Goal: Information Seeking & Learning: Learn about a topic

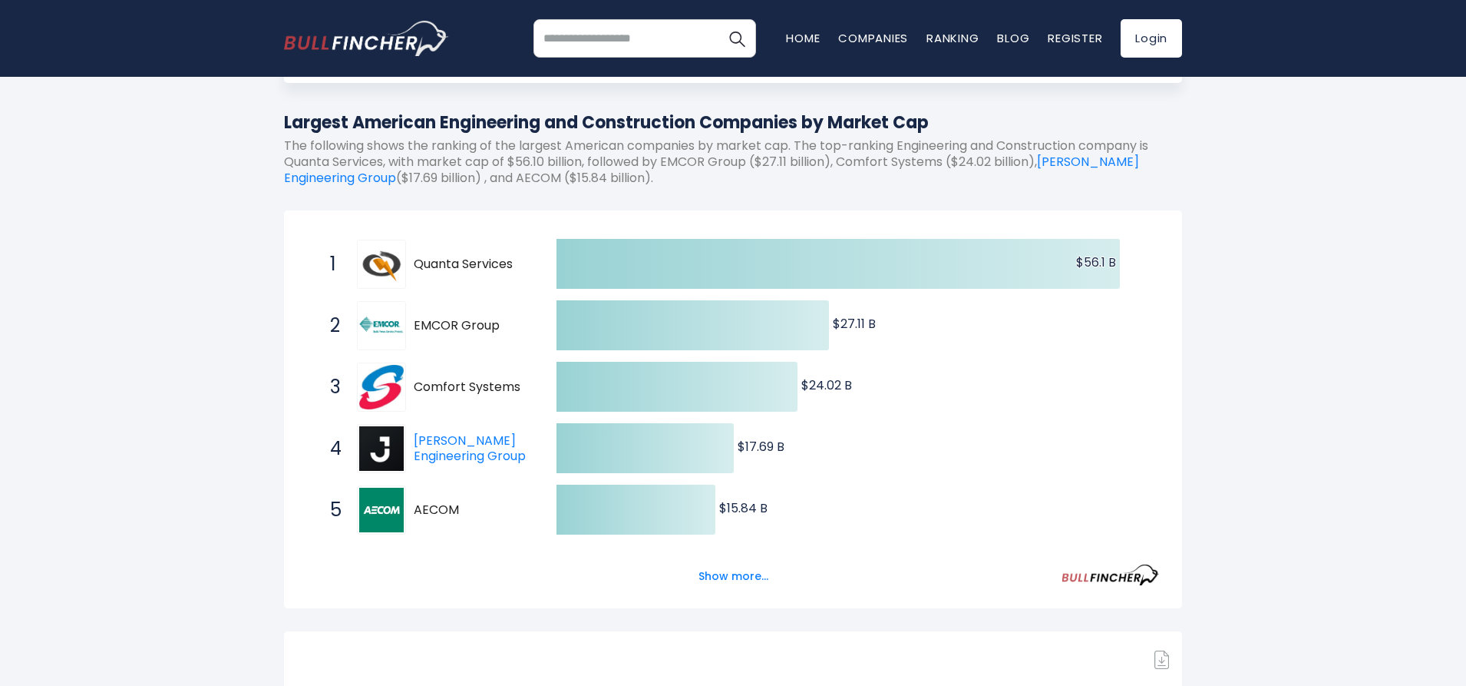
scroll to position [154, 0]
click at [746, 573] on button "Show more..." at bounding box center [733, 575] width 88 height 25
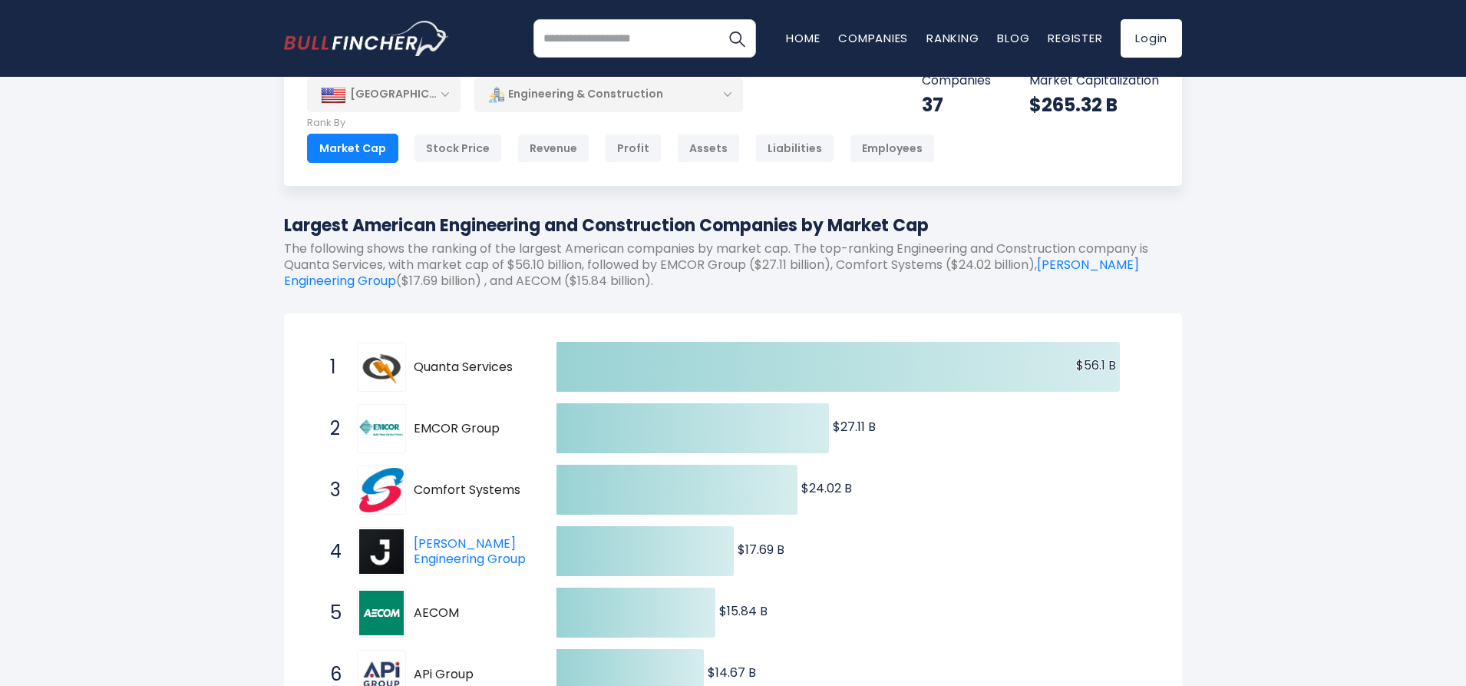
scroll to position [77, 0]
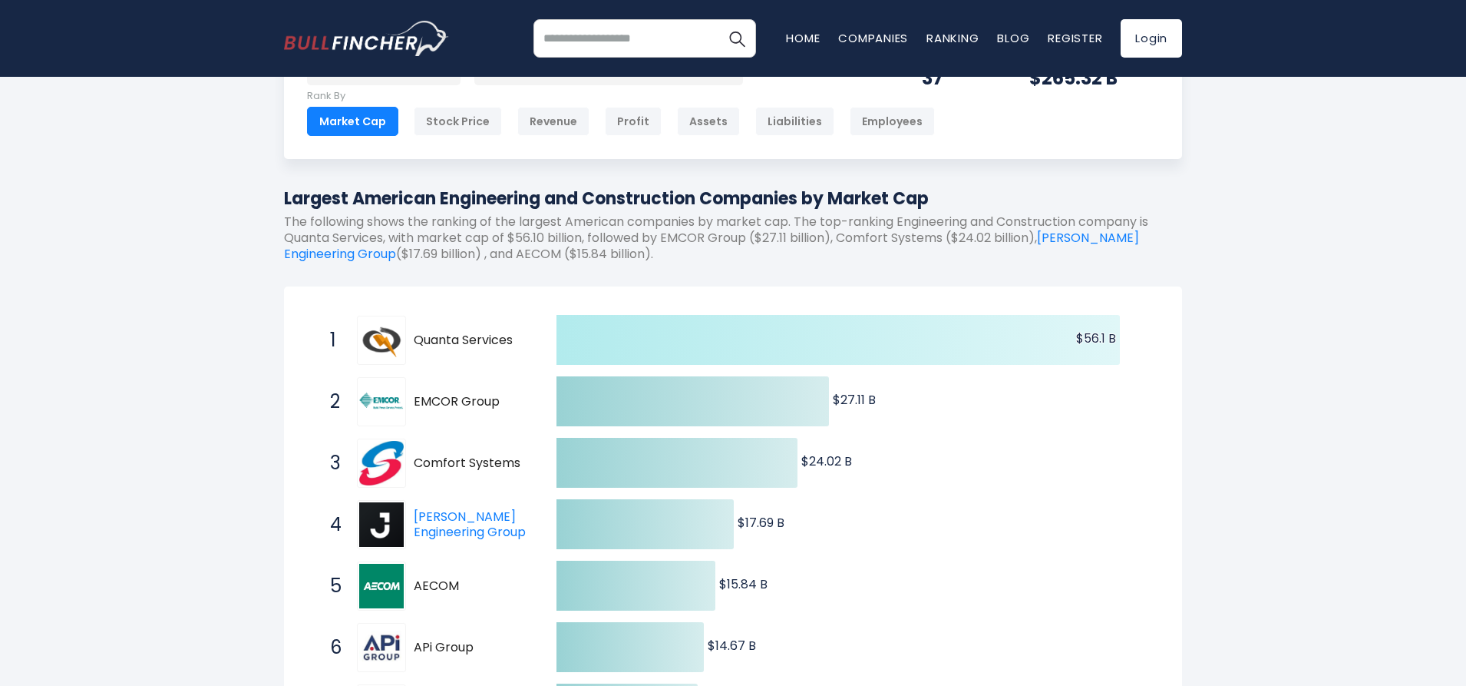
click at [729, 342] on icon at bounding box center [838, 340] width 563 height 50
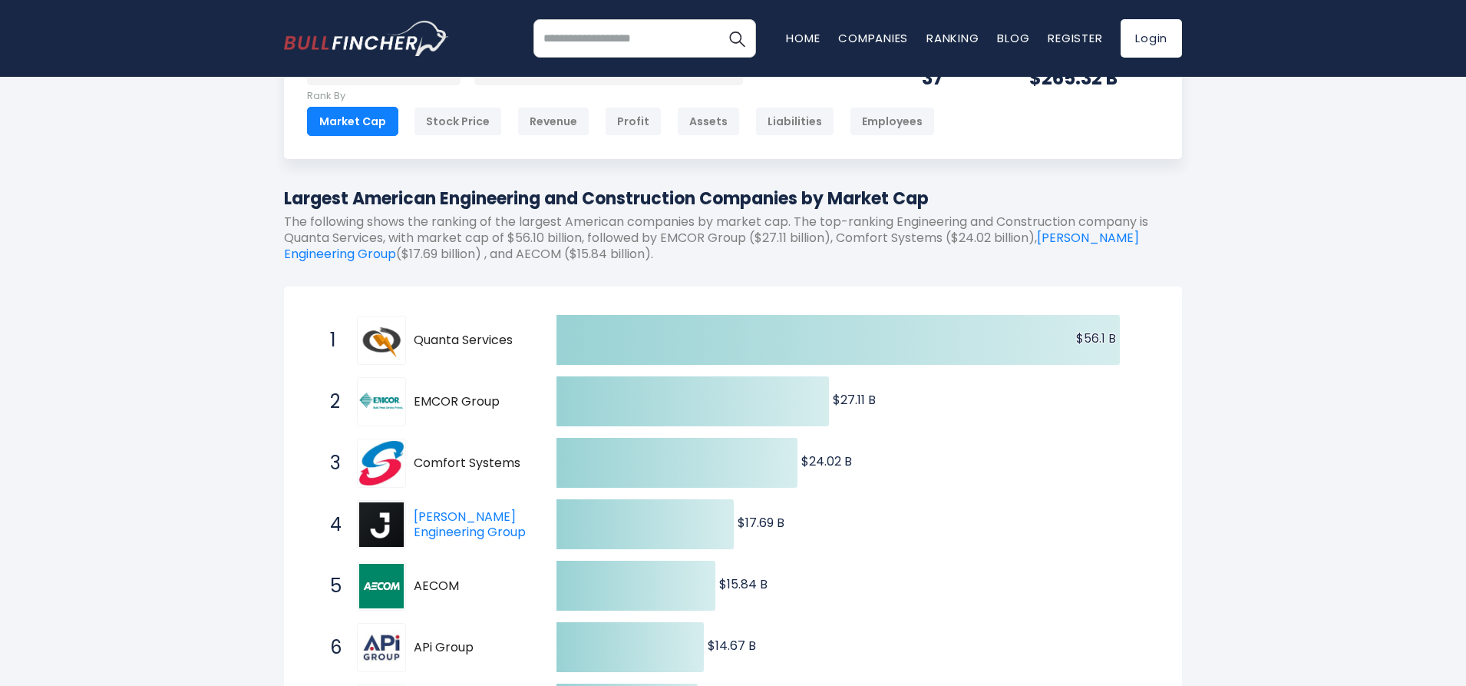
click at [473, 350] on div "1 Quanta Services PWR" at bounding box center [425, 340] width 207 height 49
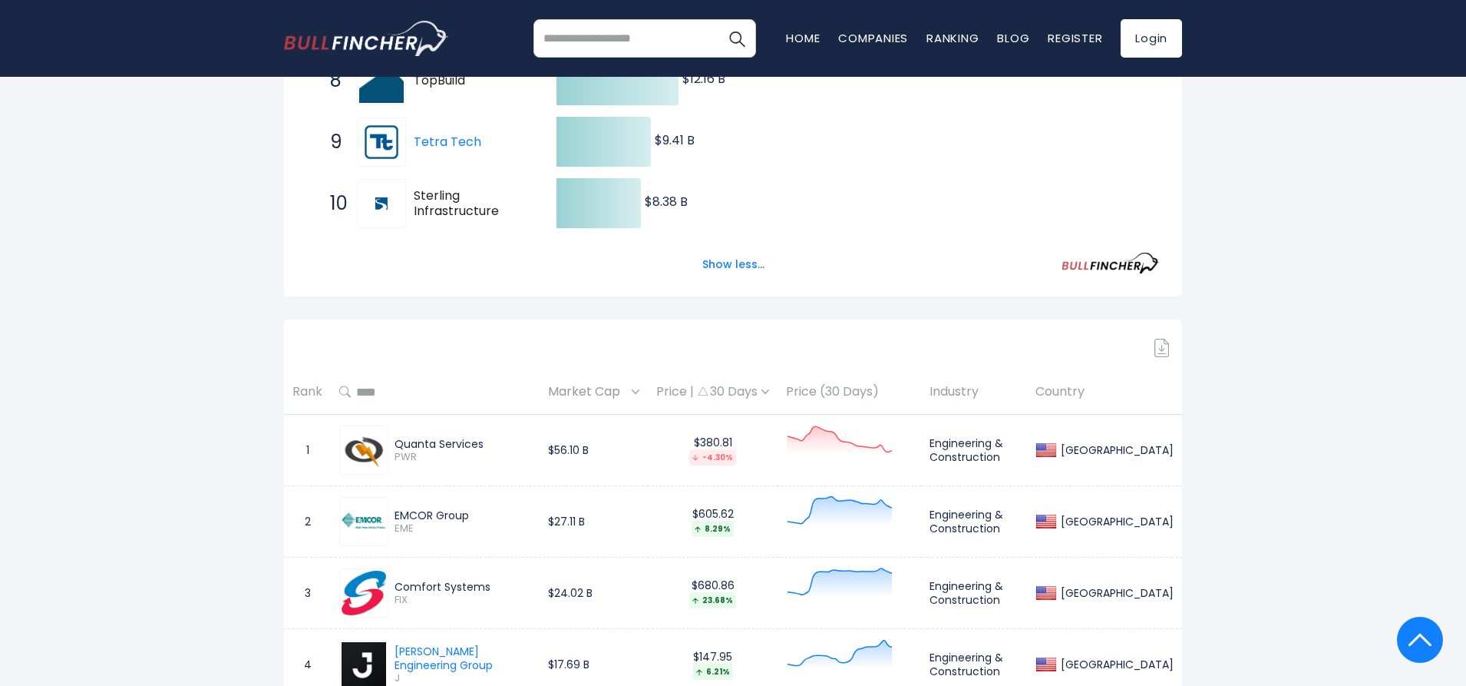
scroll to position [768, 0]
click at [604, 390] on span "Market Cap" at bounding box center [588, 390] width 80 height 24
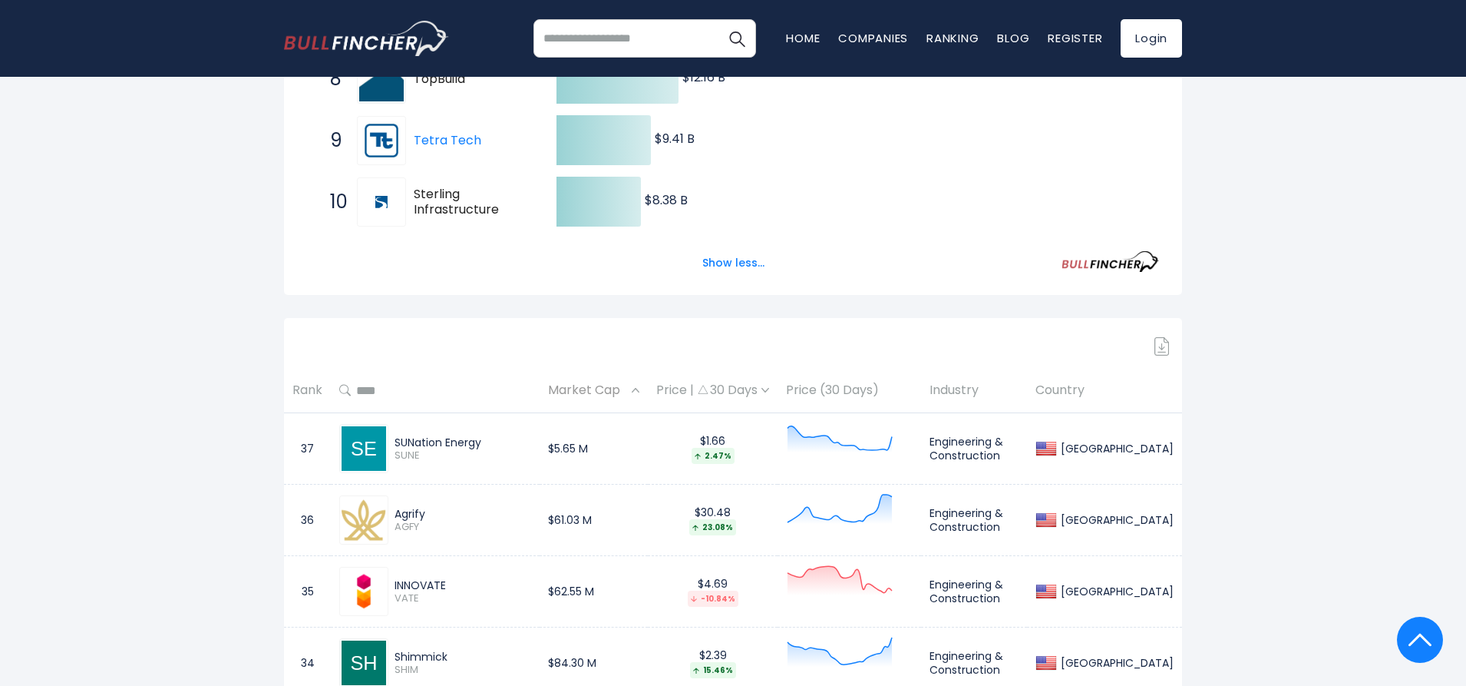
click at [604, 390] on span "Market Cap" at bounding box center [588, 390] width 80 height 24
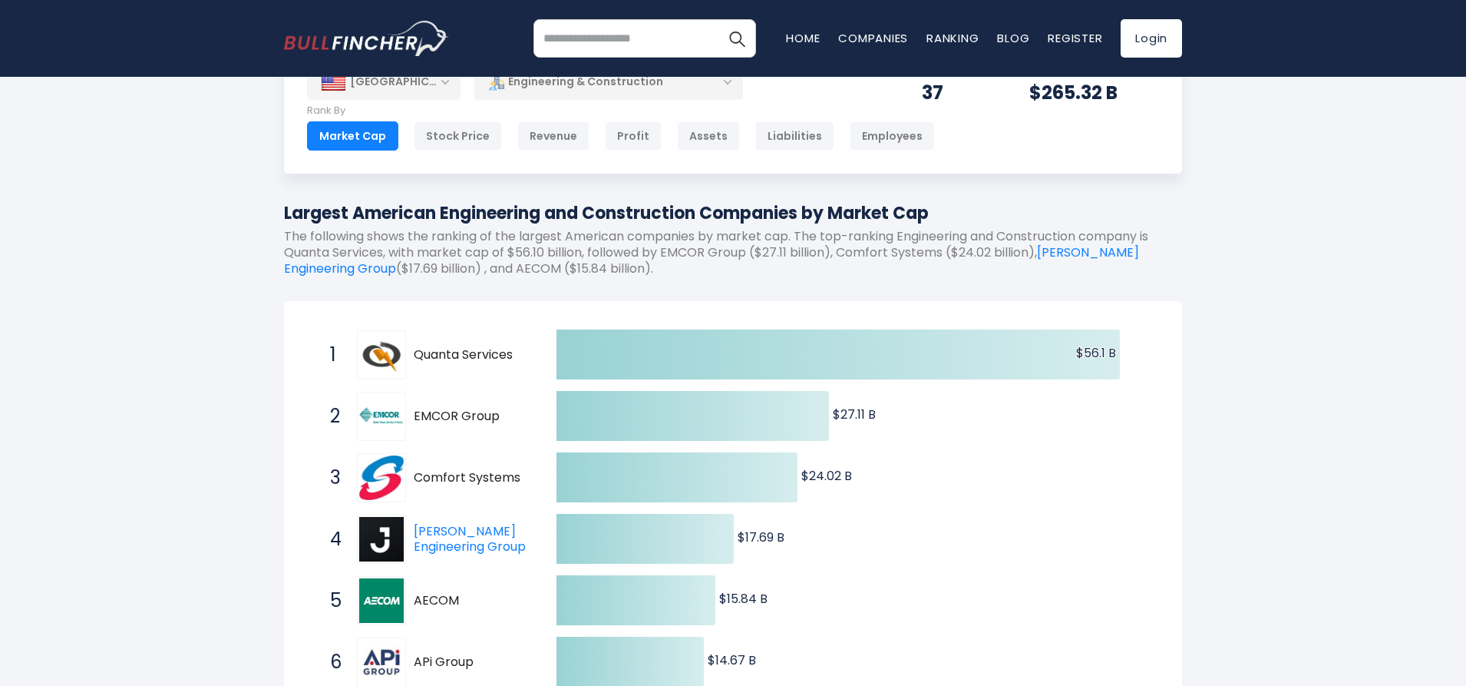
scroll to position [0, 0]
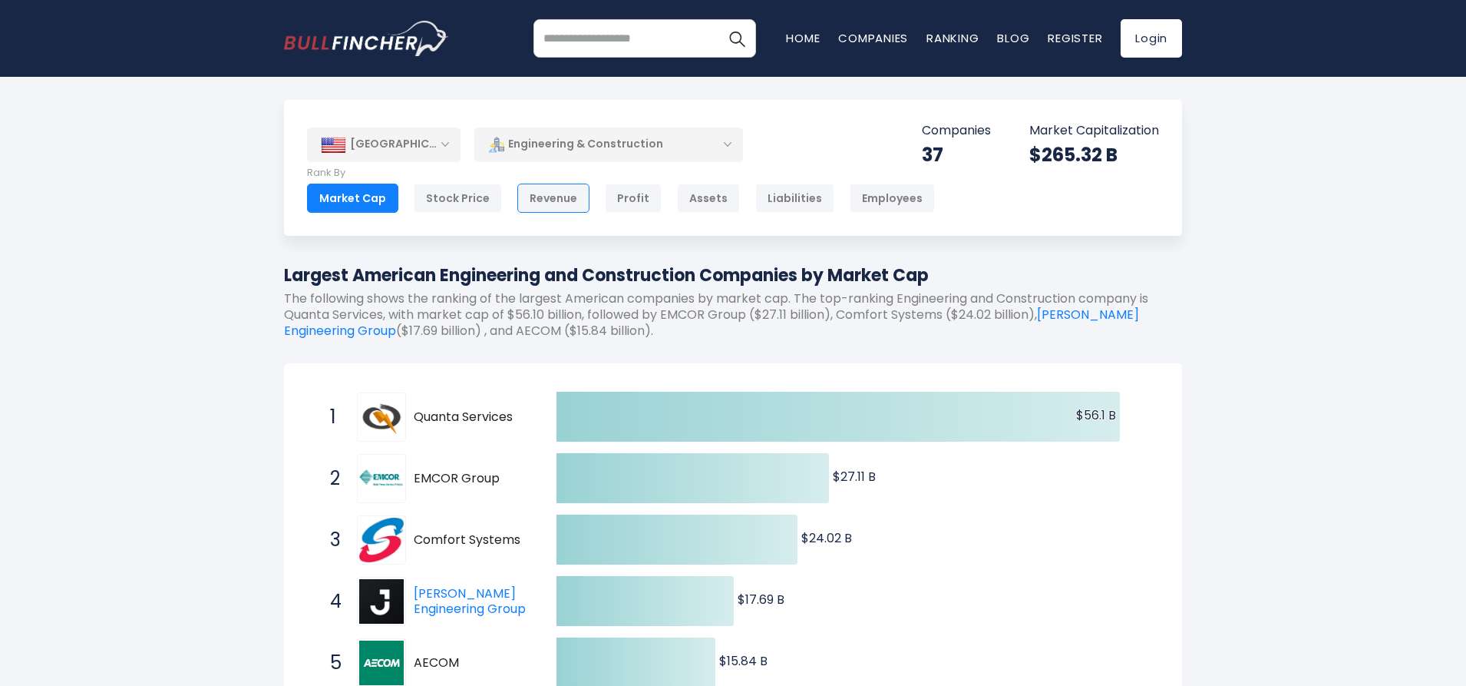
click at [553, 200] on div "Revenue" at bounding box center [553, 197] width 72 height 29
